Goal: Information Seeking & Learning: Learn about a topic

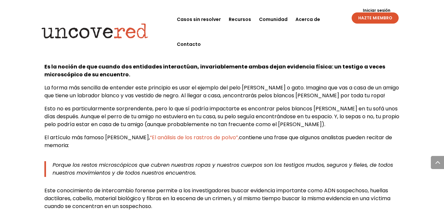
scroll to position [374, 0]
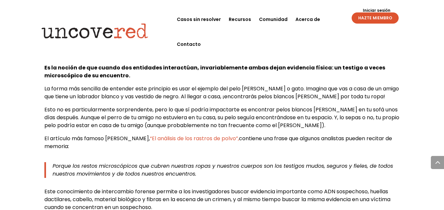
drag, startPoint x: 145, startPoint y: 127, endPoint x: 122, endPoint y: 161, distance: 40.6
click at [122, 161] on div "Al formular el Principio de Intercambio de Locard, Edmond Locard escribió exten…" at bounding box center [221, 85] width 355 height 254
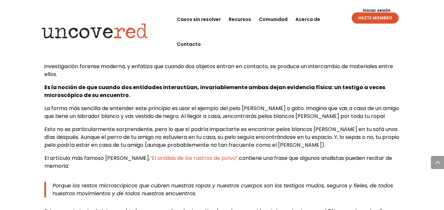
scroll to position [353, 0]
